Goal: Task Accomplishment & Management: Manage account settings

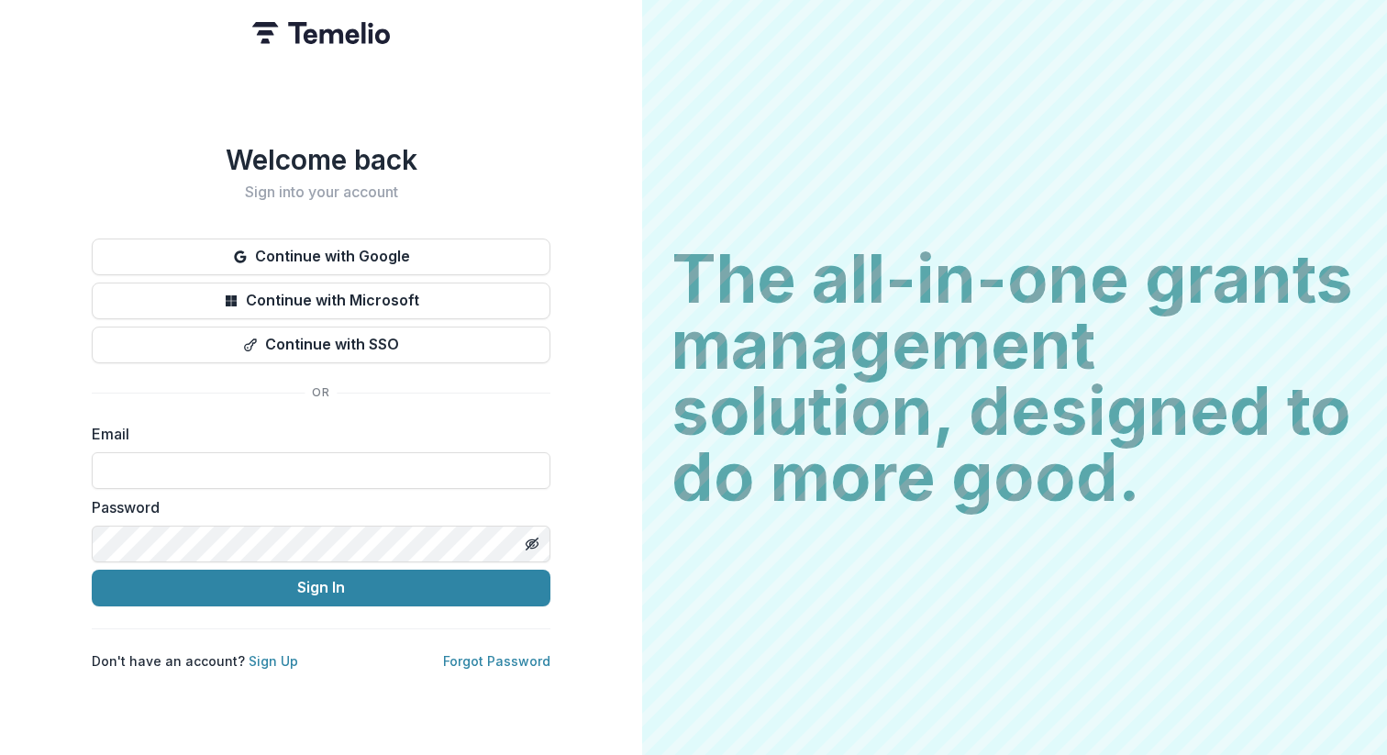
click at [383, 251] on button "Continue with Google" at bounding box center [321, 257] width 459 height 37
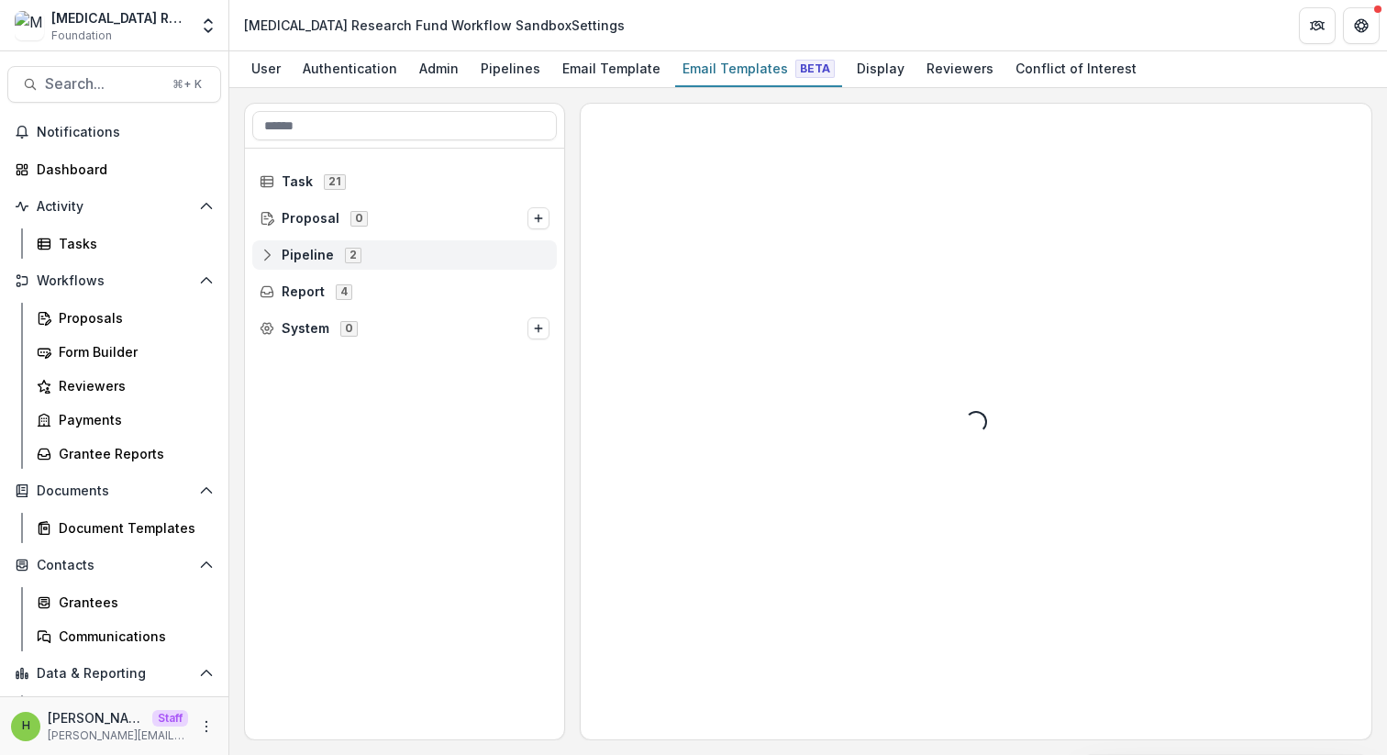
click at [269, 248] on icon at bounding box center [267, 255] width 15 height 15
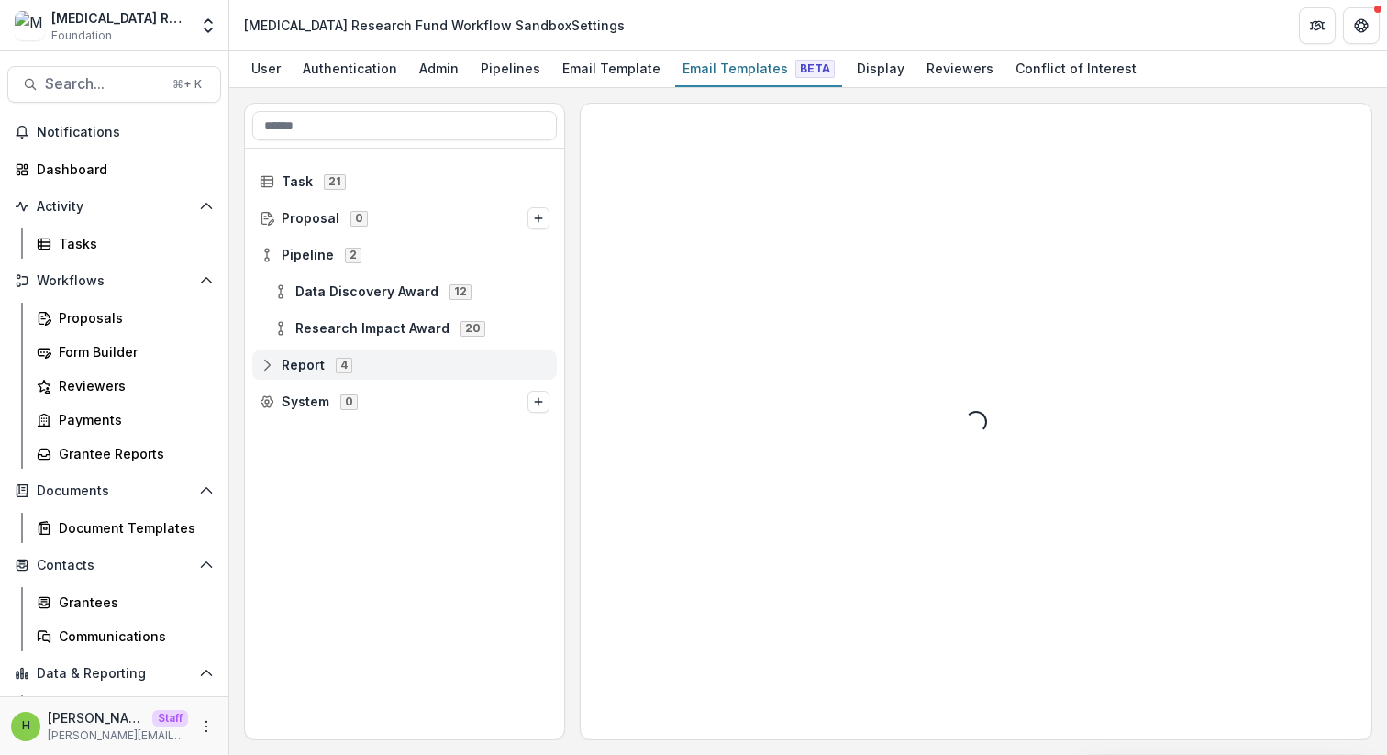
click at [260, 365] on icon at bounding box center [267, 365] width 15 height 15
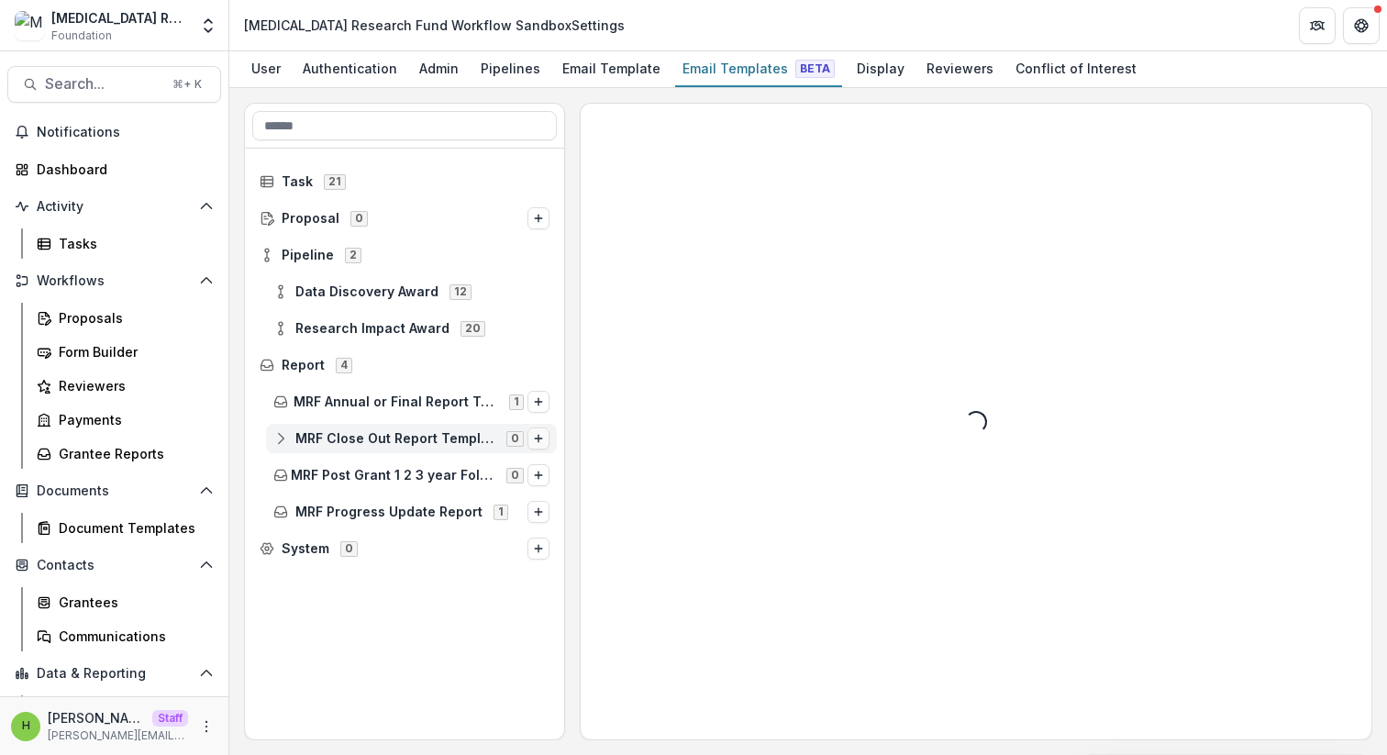
click at [540, 441] on icon "Options" at bounding box center [538, 438] width 11 height 11
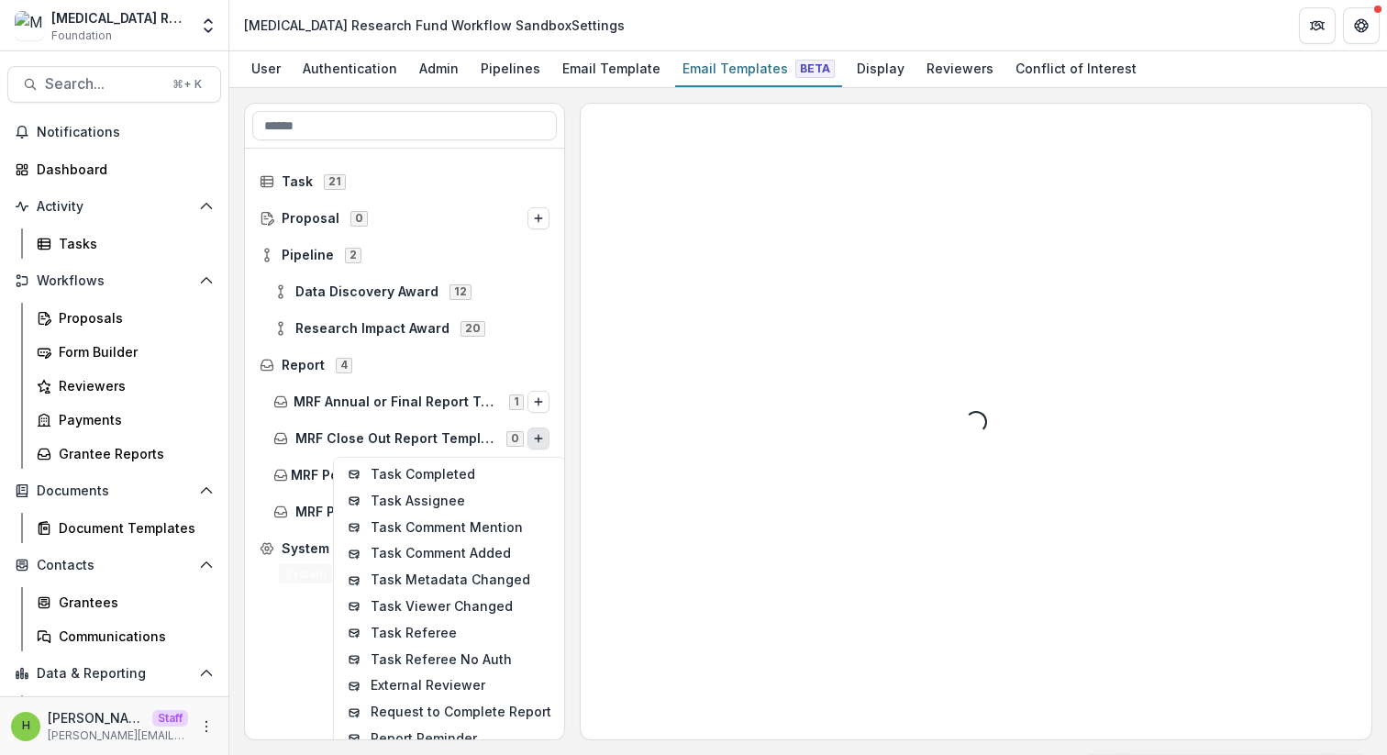
click at [277, 577] on div "Task 21 Proposal 0 Pipeline 2 Data Discovery Award 12 Research Impact Award 20 …" at bounding box center [404, 444] width 319 height 591
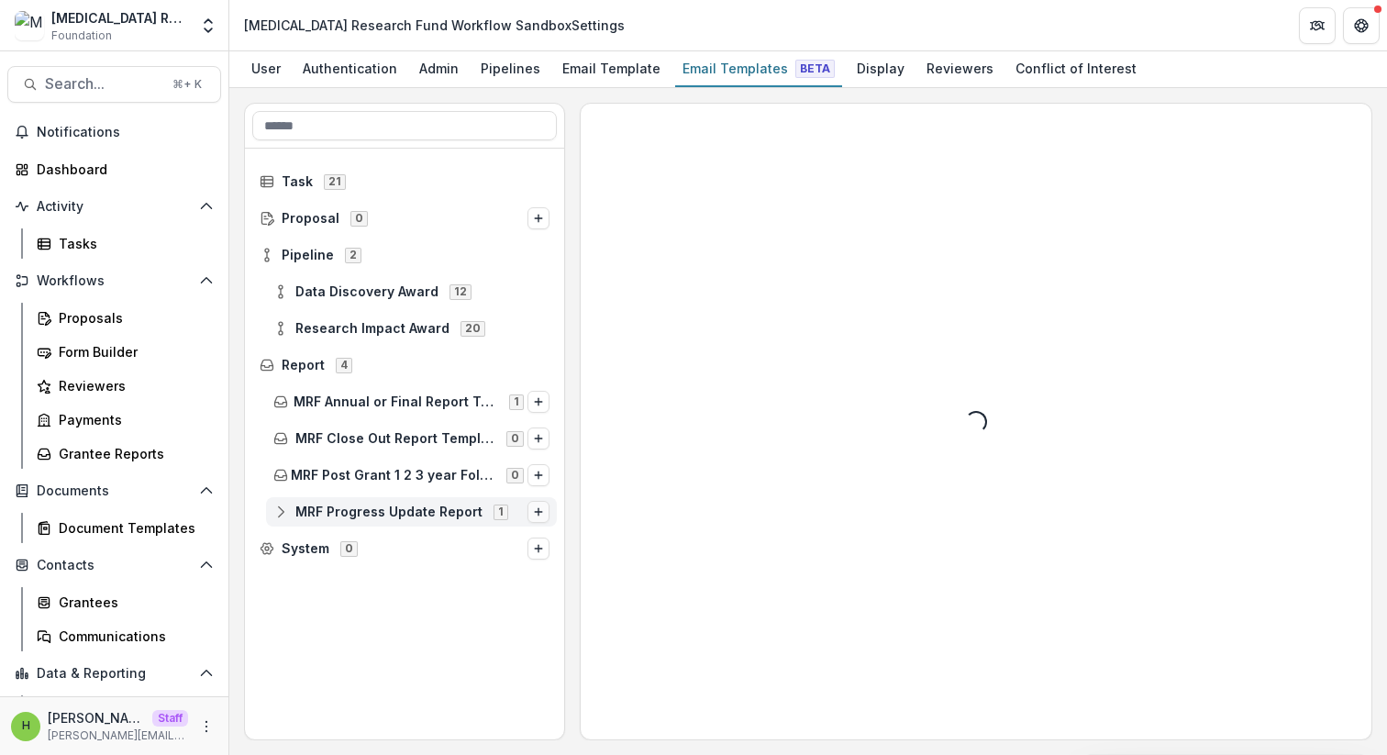
click at [544, 507] on button "Options" at bounding box center [539, 512] width 22 height 22
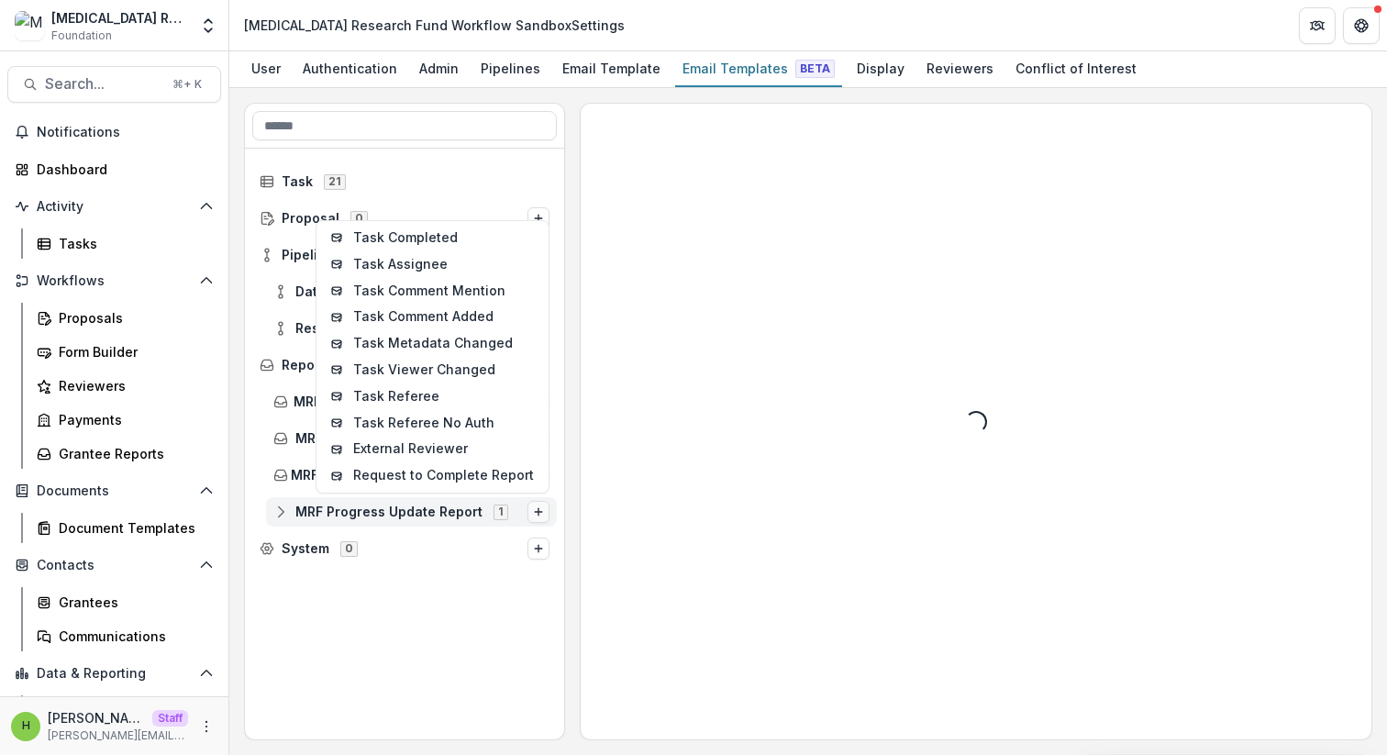
click at [530, 510] on button "Options" at bounding box center [539, 512] width 22 height 22
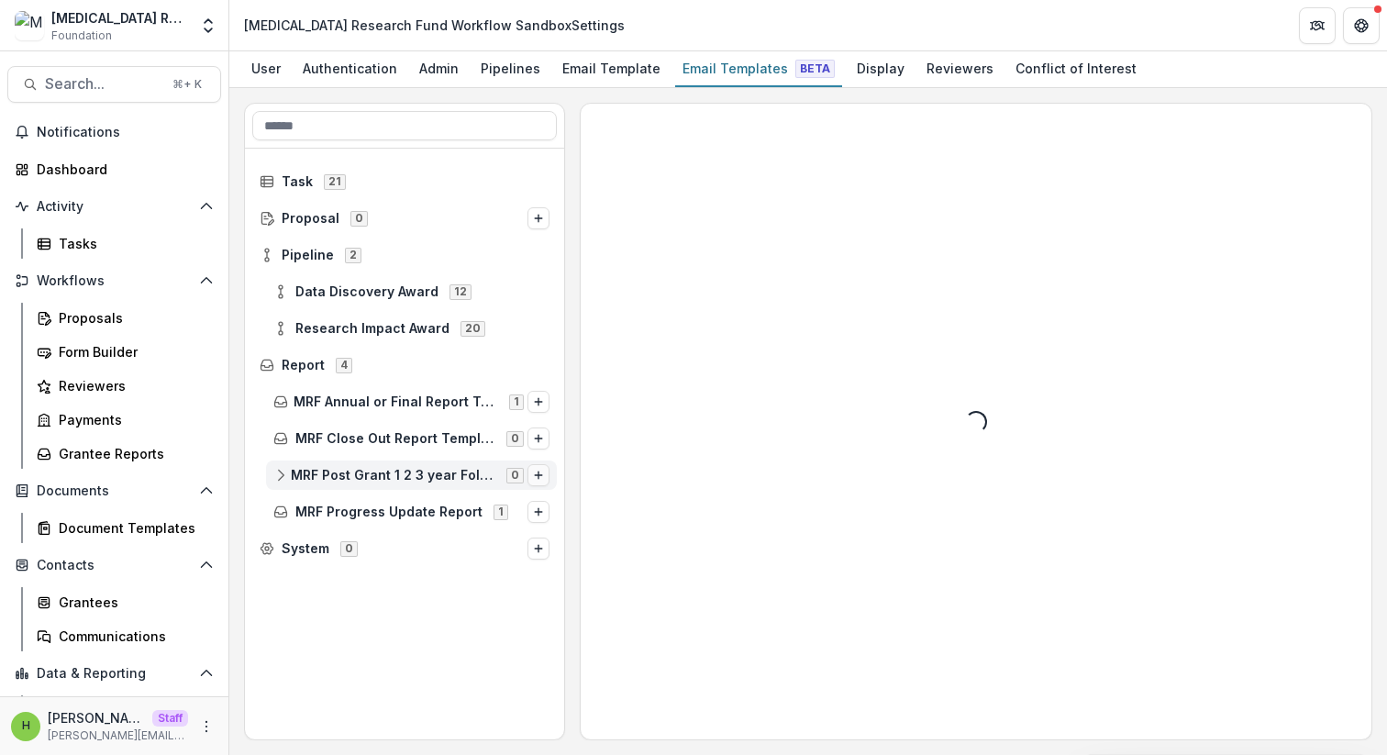
click at [536, 472] on icon "Options" at bounding box center [538, 475] width 11 height 11
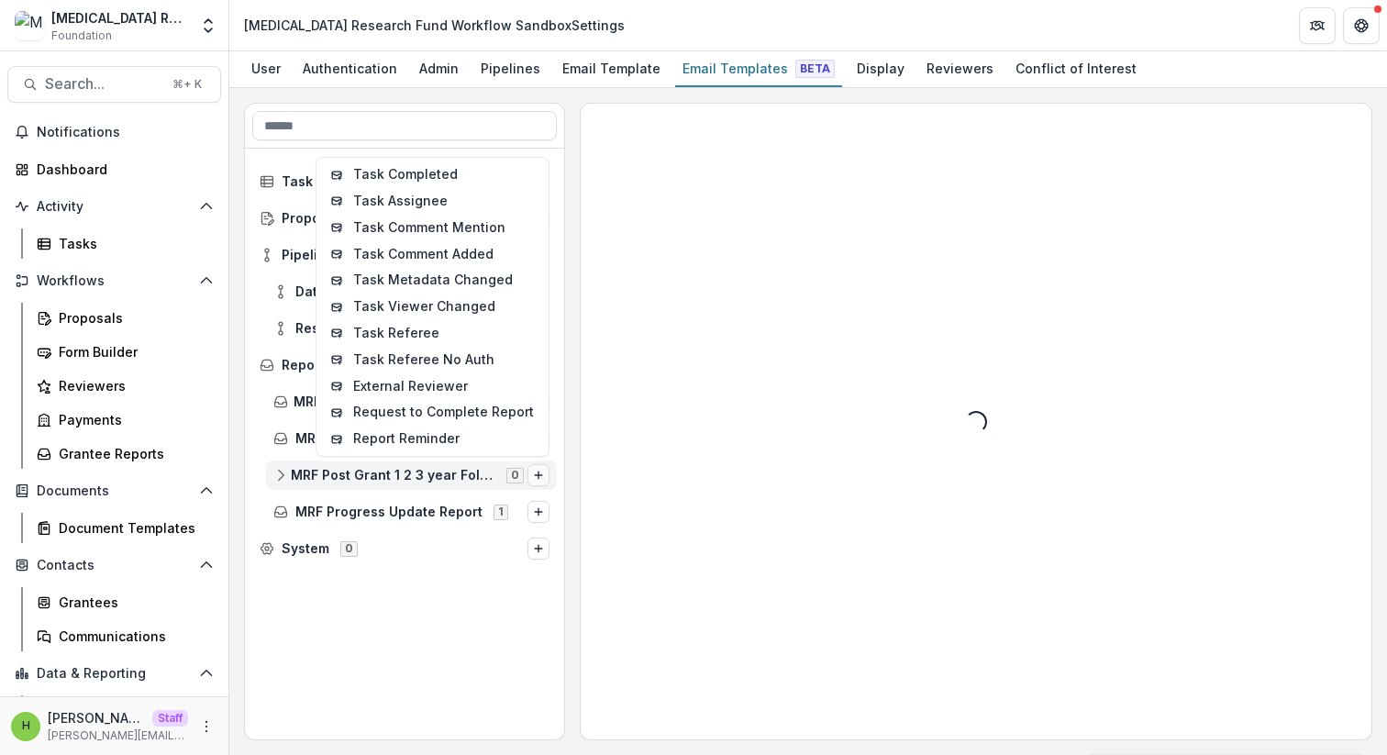
click at [539, 467] on button "Options" at bounding box center [539, 475] width 22 height 22
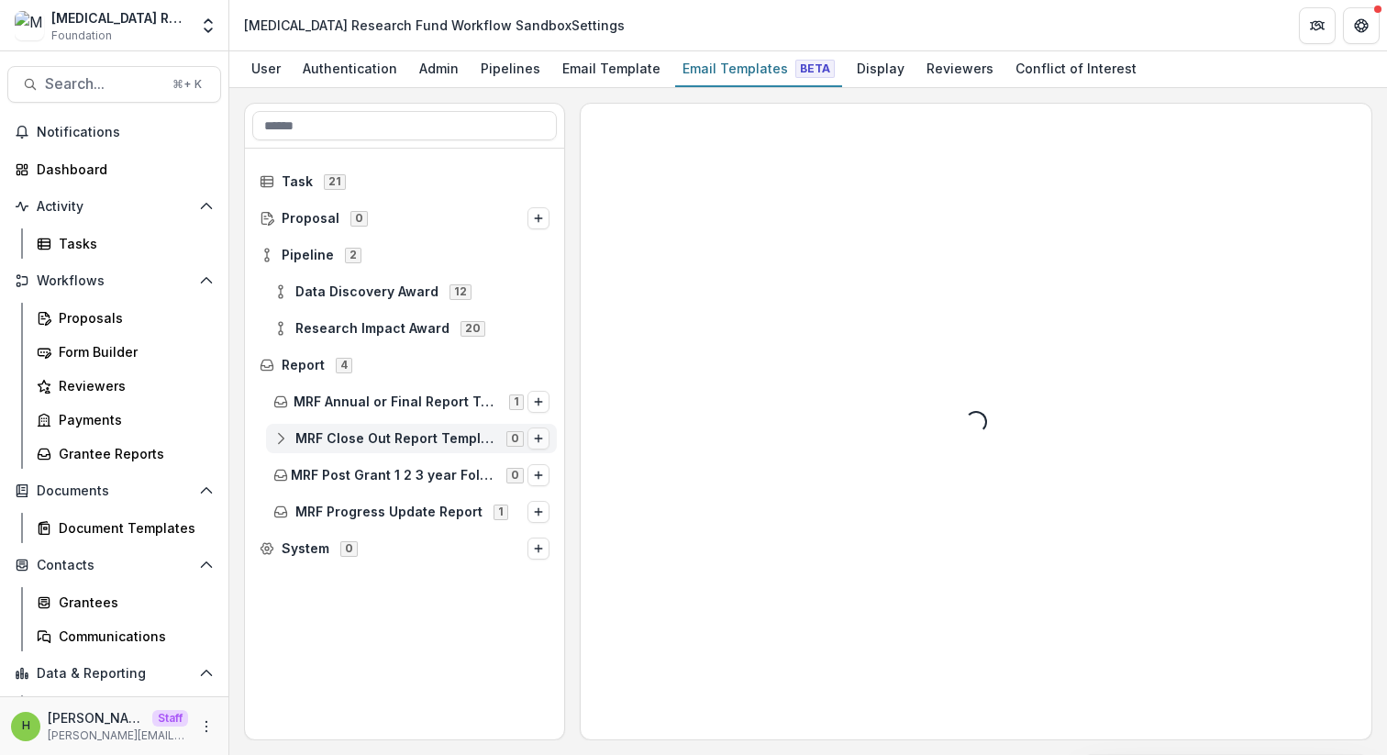
click at [540, 441] on icon "Options" at bounding box center [538, 438] width 11 height 11
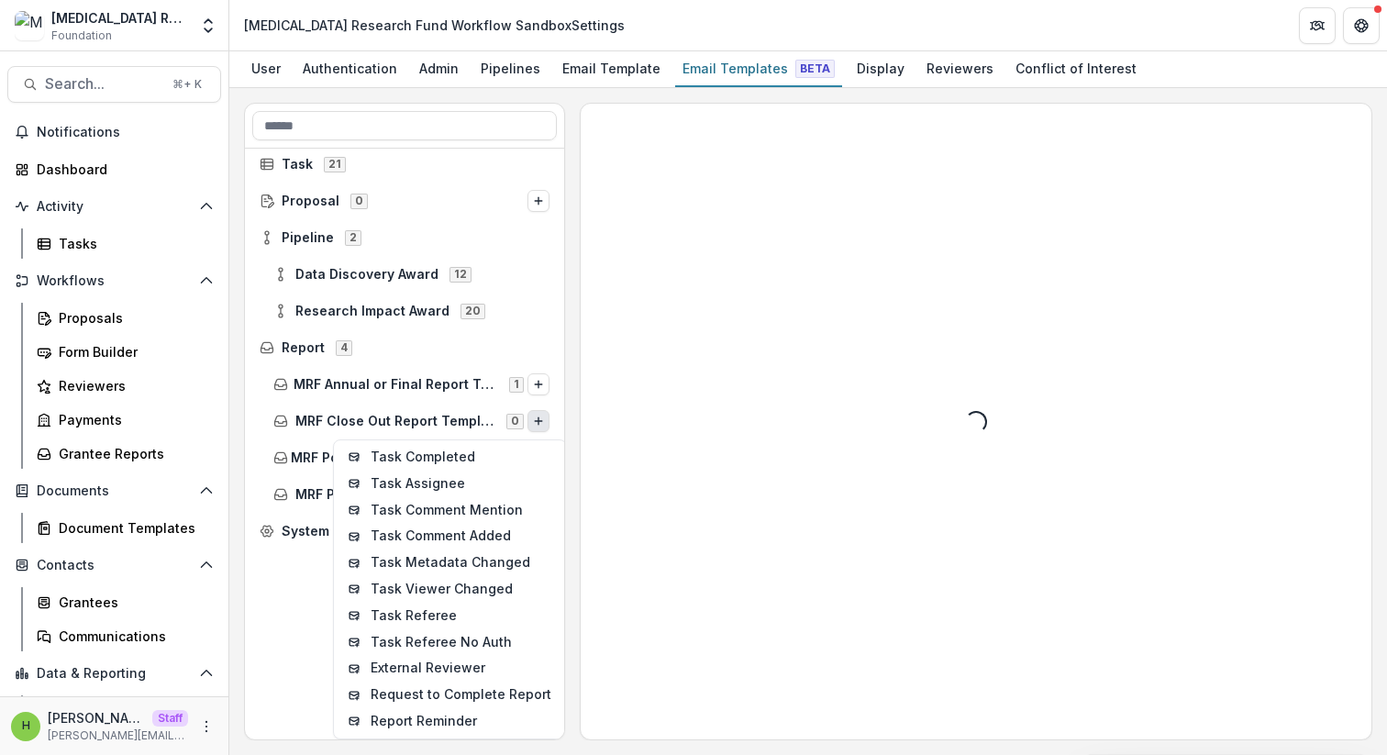
scroll to position [17, 0]
click at [302, 602] on div "Task 21 Proposal 0 Pipeline 2 Data Discovery Award 12 Research Impact Award 20 …" at bounding box center [404, 444] width 319 height 591
